Goal: Transaction & Acquisition: Purchase product/service

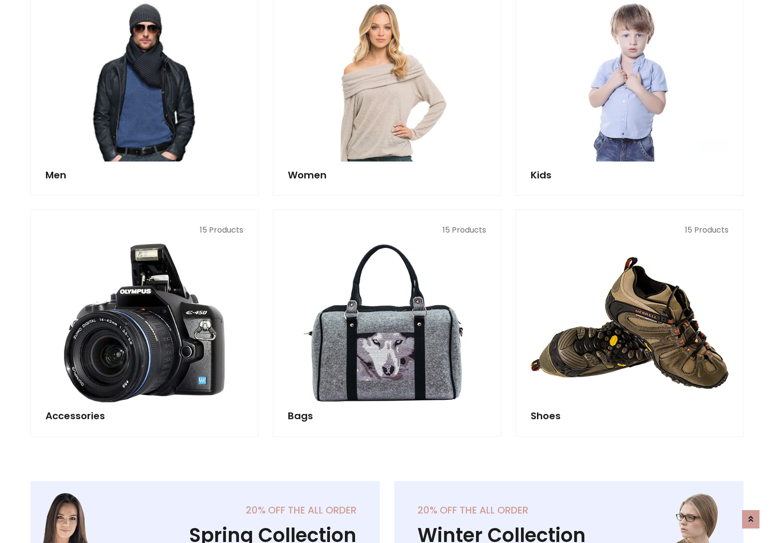
scroll to position [702, 0]
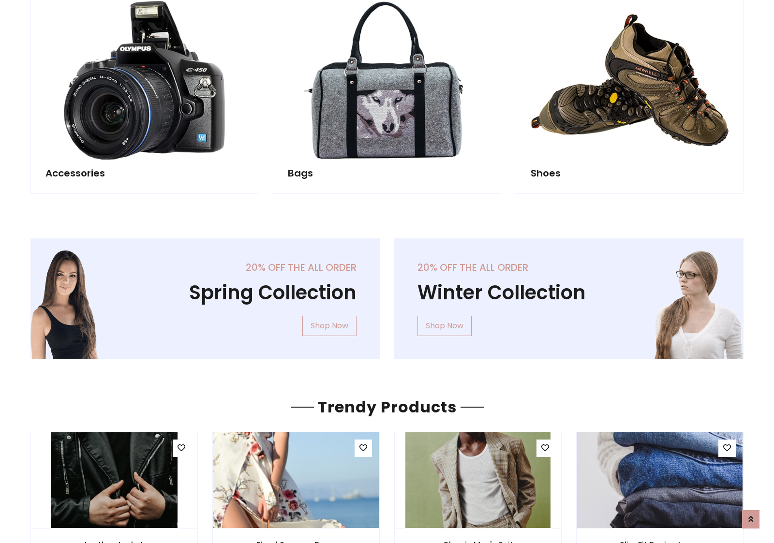
click at [387, 295] on div "20% off the all order Winter Collection Shop Now" at bounding box center [569, 307] width 364 height 136
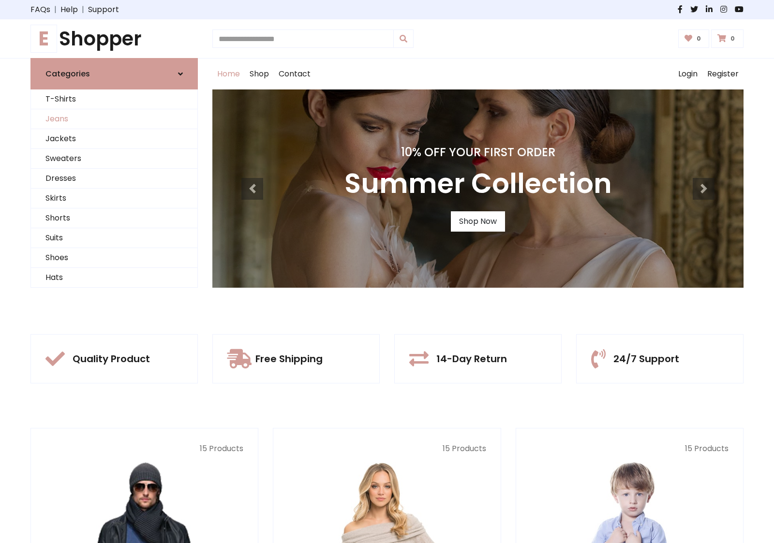
click at [114, 119] on link "Jeans" at bounding box center [114, 119] width 166 height 20
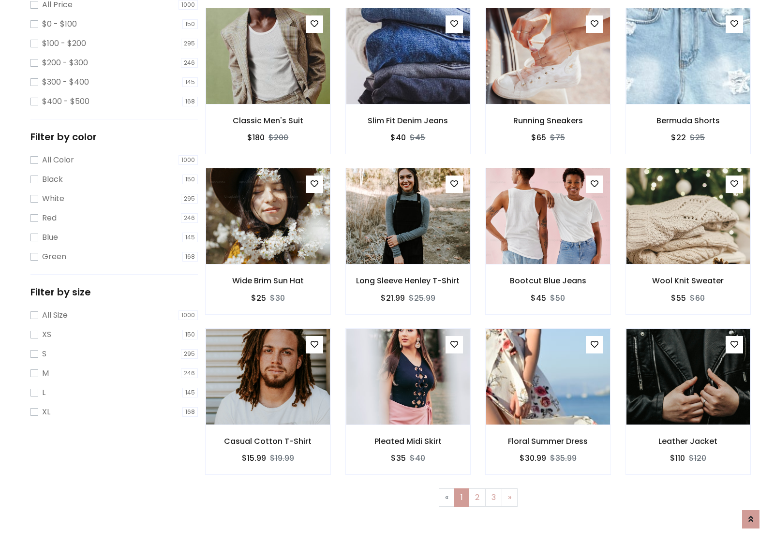
scroll to position [305, 0]
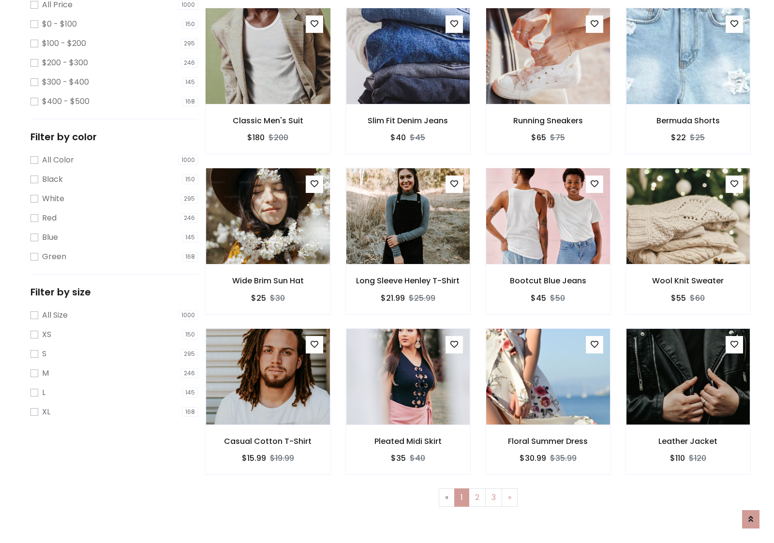
click at [268, 97] on img at bounding box center [268, 56] width 149 height 232
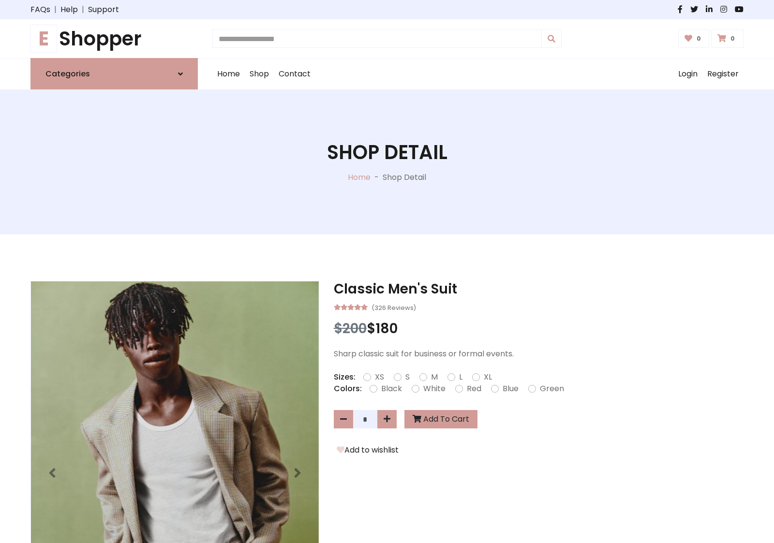
scroll to position [104, 0]
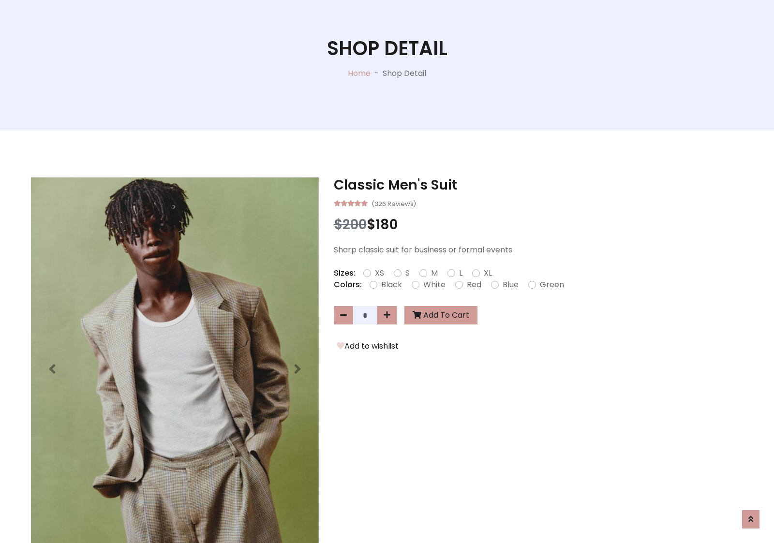
click at [473, 284] on label "Red" at bounding box center [474, 285] width 15 height 12
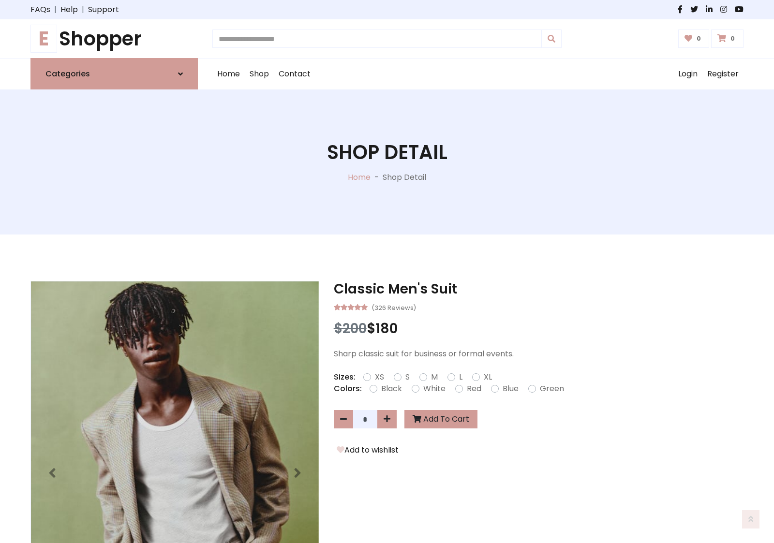
scroll to position [104, 0]
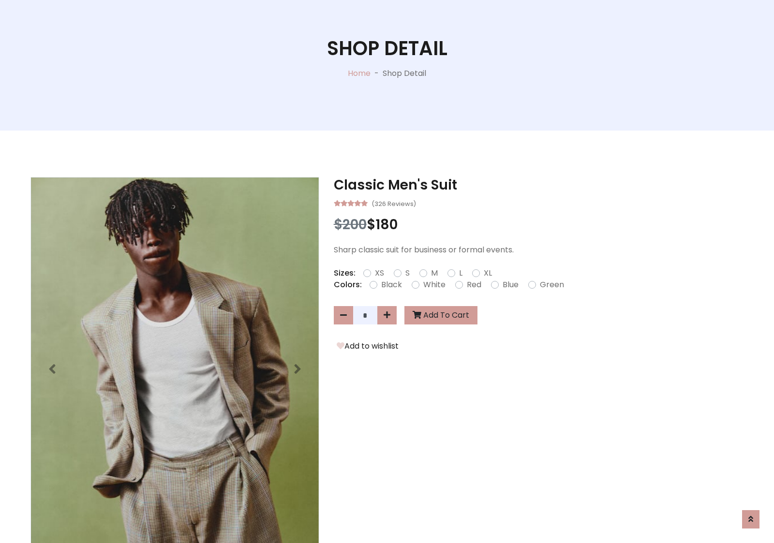
click at [387, 271] on form "XS S M L XL" at bounding box center [431, 274] width 136 height 12
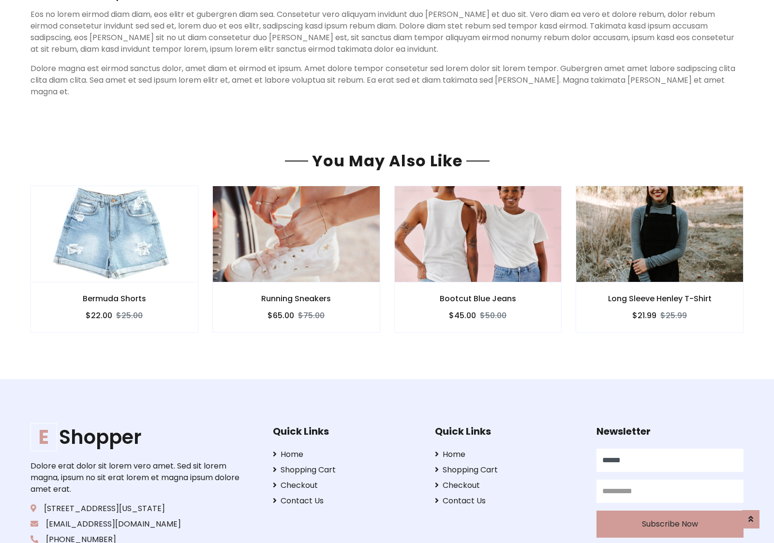
type input "******"
type input "**********"
click at [670, 512] on button "Subscribe Now" at bounding box center [669, 524] width 147 height 27
